Goal: Task Accomplishment & Management: Use online tool/utility

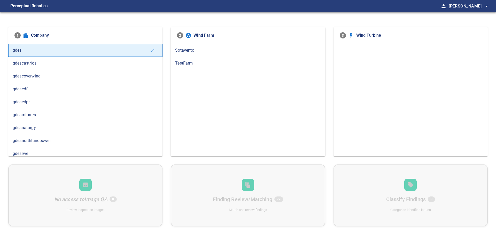
click at [246, 107] on div "Sotavento TestFarm" at bounding box center [248, 100] width 154 height 112
click at [36, 125] on span "gdesnaturgy" at bounding box center [85, 128] width 145 height 6
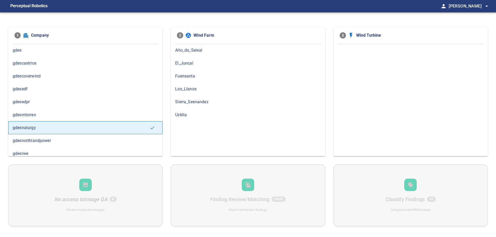
click at [189, 77] on span "Fuensanta" at bounding box center [247, 76] width 145 height 6
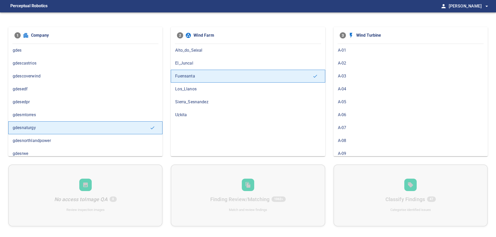
click at [347, 66] on span "A-02" at bounding box center [410, 63] width 145 height 6
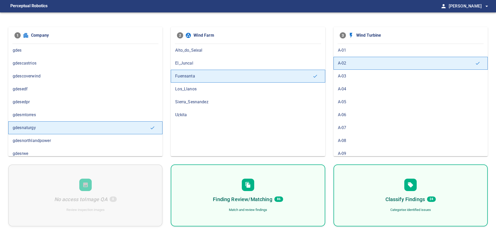
click at [285, 197] on div "Finding Review/Matching 86 Match and review findings" at bounding box center [248, 195] width 154 height 62
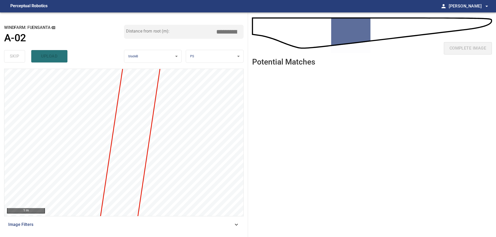
click at [282, 141] on ul at bounding box center [372, 149] width 240 height 159
